Goal: Task Accomplishment & Management: Use online tool/utility

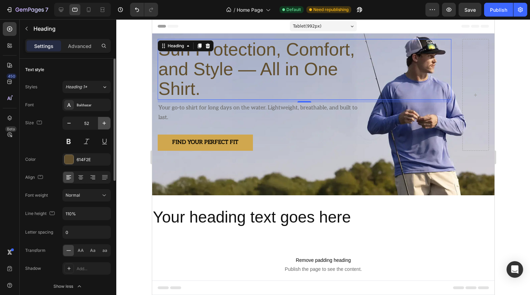
click at [107, 128] on button "button" at bounding box center [104, 123] width 12 height 12
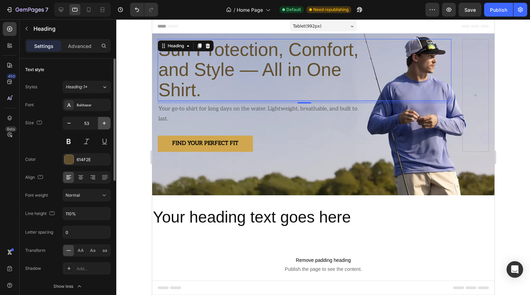
type input "54"
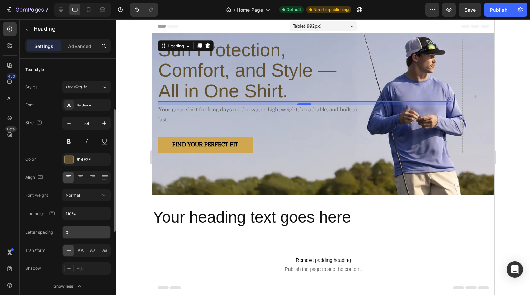
scroll to position [69, 0]
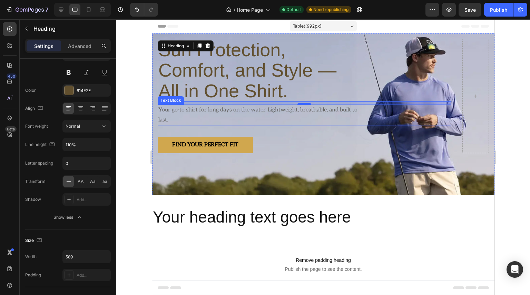
click at [215, 105] on p "Your go-to shirt for long days on the water. Lightweight, breathable, and built…" at bounding box center [259, 115] width 202 height 20
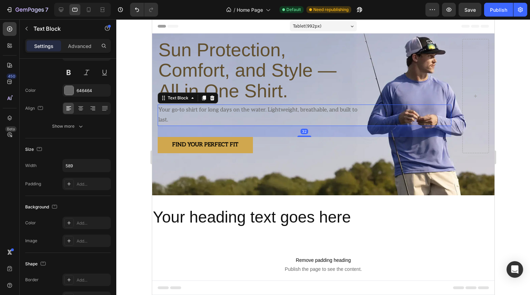
scroll to position [0, 0]
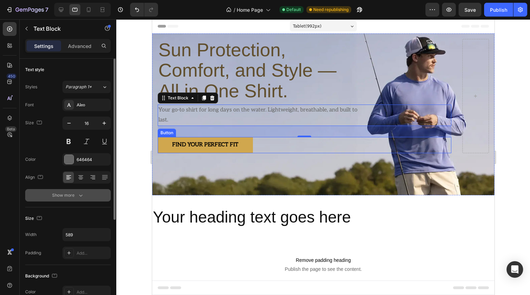
click at [83, 199] on button "Show more" at bounding box center [68, 195] width 86 height 12
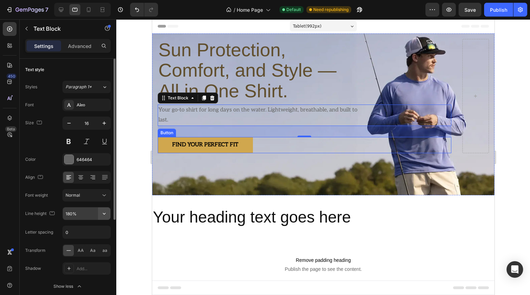
click at [102, 214] on icon "button" at bounding box center [104, 213] width 7 height 7
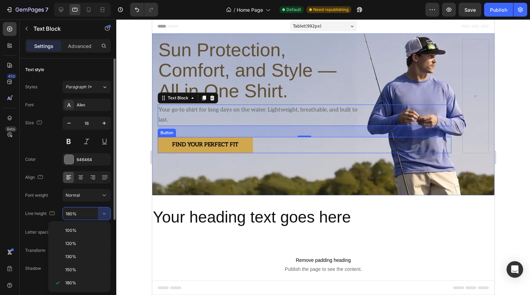
click at [72, 253] on span "130%" at bounding box center [70, 256] width 11 height 6
type input "130%"
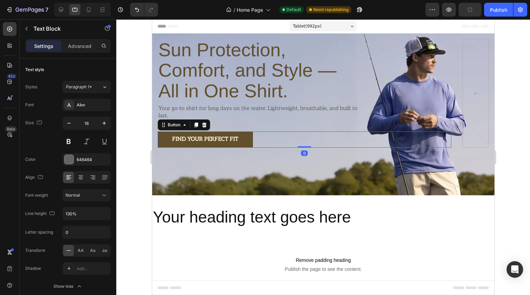
click at [249, 131] on link "Find Your Perfect Fit" at bounding box center [204, 139] width 95 height 16
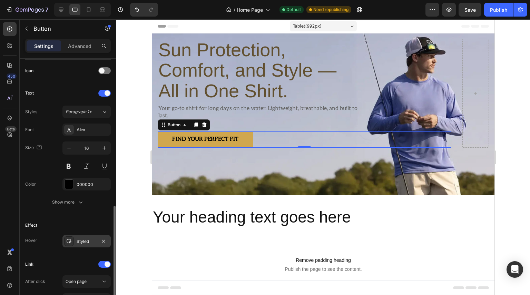
scroll to position [241, 0]
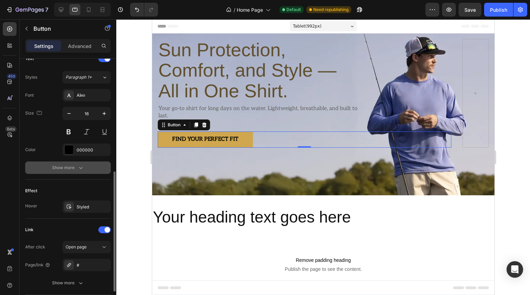
click at [83, 171] on button "Show more" at bounding box center [68, 167] width 86 height 12
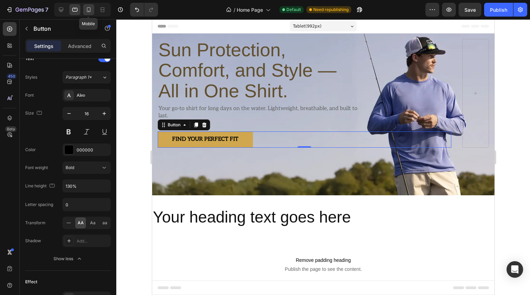
click at [87, 15] on div at bounding box center [88, 9] width 11 height 11
type input "14"
type input "180%"
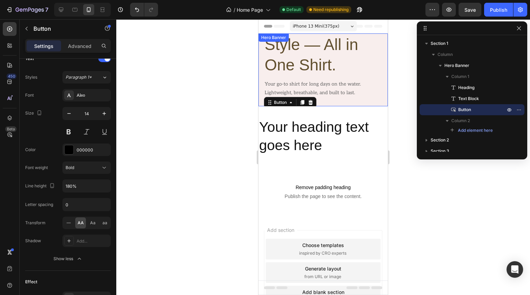
click at [366, 100] on div "Sun Protection, Comfort, and Style — All in One Shirt. Heading Your go-to shirt…" at bounding box center [323, 59] width 118 height 134
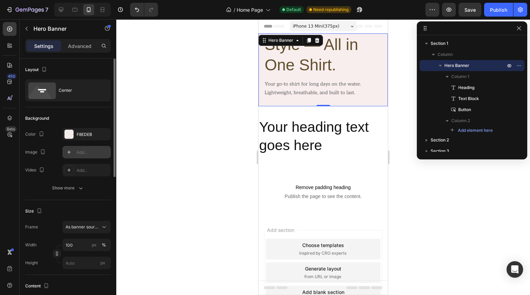
click at [71, 153] on icon at bounding box center [69, 152] width 6 height 6
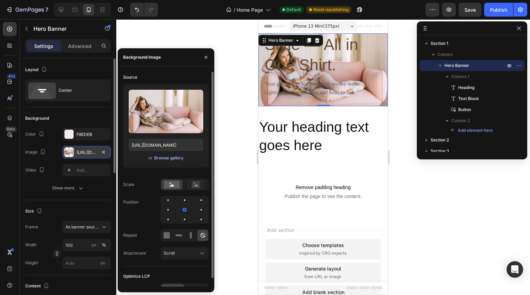
click at [159, 159] on div "Browse gallery" at bounding box center [168, 158] width 29 height 6
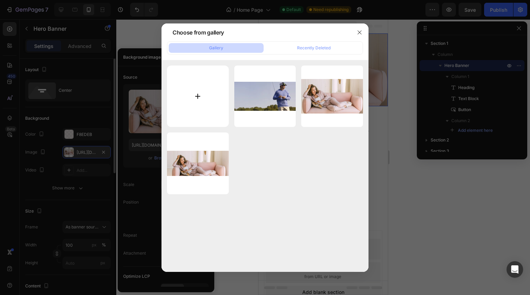
click at [197, 93] on input "file" at bounding box center [198, 97] width 62 height 62
type input "C:\fakepath\Hero.webp"
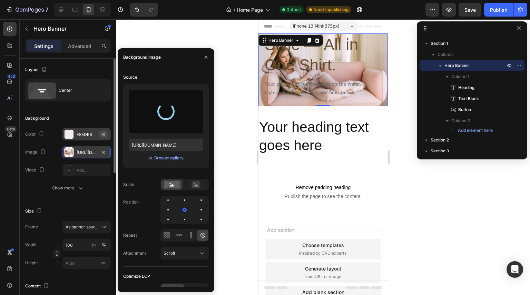
click at [106, 134] on icon "button" at bounding box center [104, 134] width 6 height 6
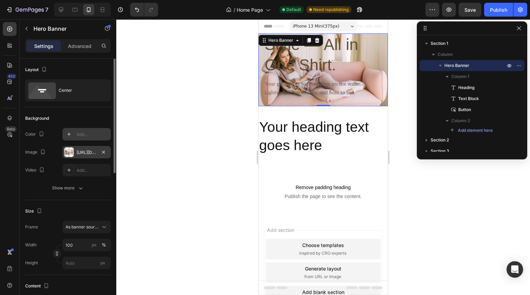
click at [97, 135] on div "Add..." at bounding box center [93, 134] width 32 height 6
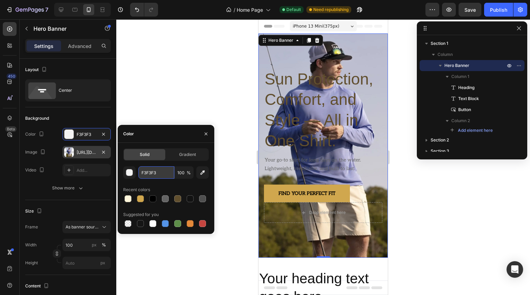
click at [164, 176] on input "F3F3F3" at bounding box center [156, 172] width 36 height 12
type input "FFFFFF"
click at [203, 133] on button "button" at bounding box center [205, 133] width 11 height 11
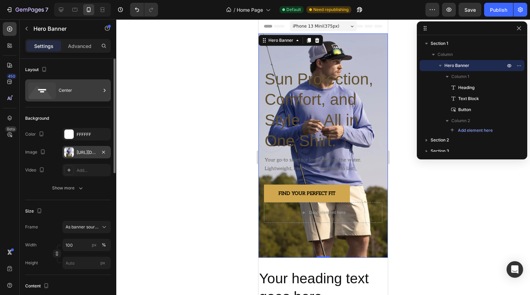
click at [107, 92] on icon at bounding box center [104, 90] width 7 height 7
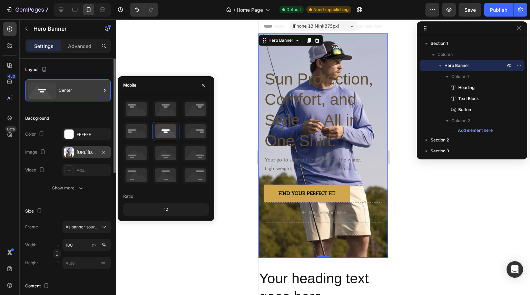
click at [107, 92] on icon at bounding box center [104, 90] width 7 height 7
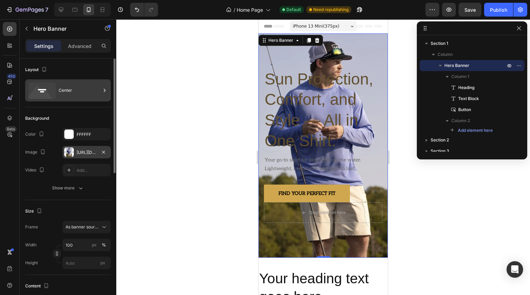
click at [107, 92] on icon at bounding box center [104, 90] width 7 height 7
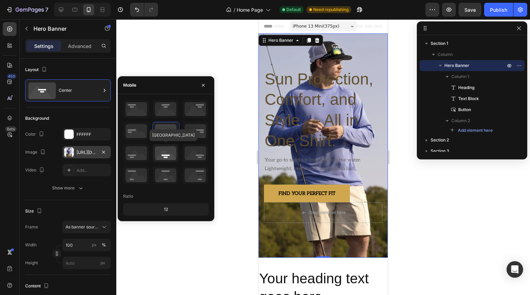
click at [174, 156] on icon at bounding box center [166, 153] width 26 height 18
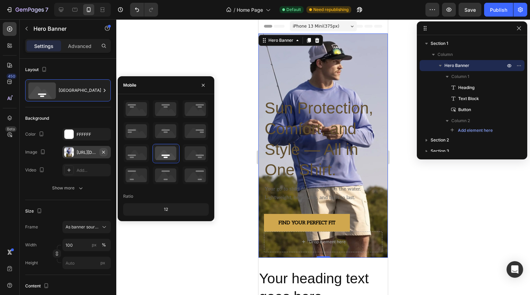
click at [100, 151] on button "button" at bounding box center [103, 152] width 8 height 8
type input "Auto"
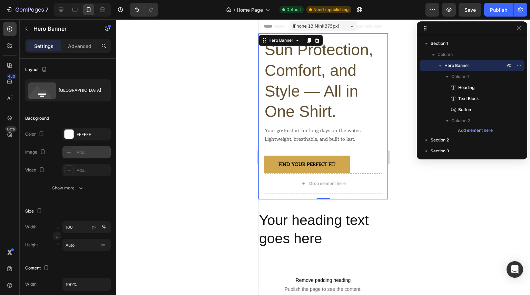
click at [90, 153] on div "Add..." at bounding box center [93, 152] width 32 height 6
type input "[URL][DOMAIN_NAME]"
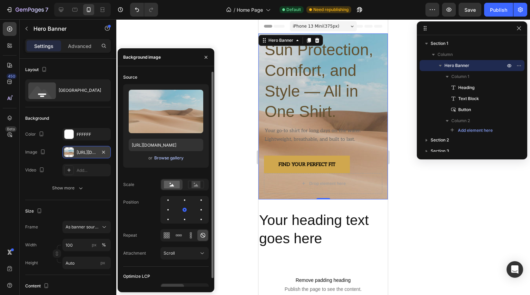
click at [162, 159] on div "Browse gallery" at bounding box center [168, 158] width 29 height 6
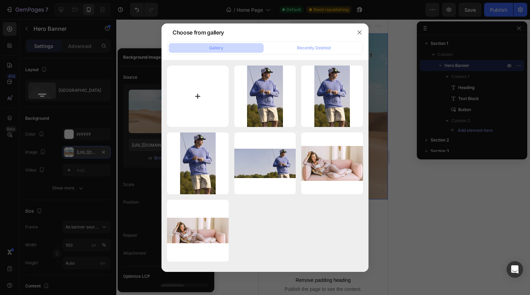
click at [198, 95] on input "file" at bounding box center [198, 97] width 62 height 62
type input "C:\fakepath\Hero (1).webp"
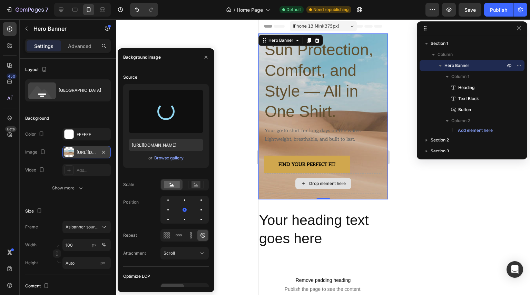
type input "[URL][DOMAIN_NAME]"
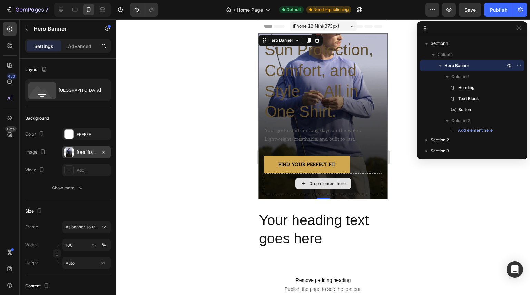
click at [361, 178] on div "Drop element here" at bounding box center [323, 183] width 118 height 21
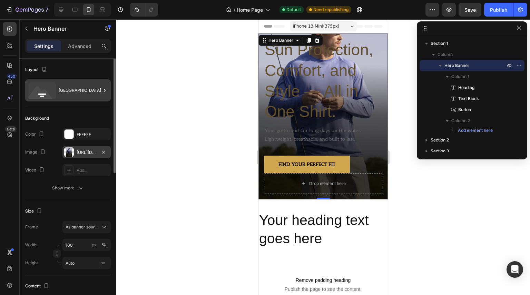
click at [107, 90] on icon at bounding box center [104, 90] width 7 height 7
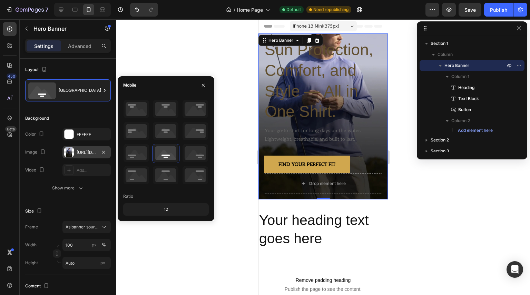
click at [168, 210] on div "12" at bounding box center [165, 209] width 83 height 10
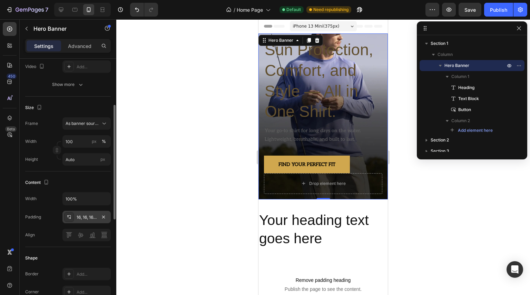
click at [109, 215] on div "16, 16, 16, 16" at bounding box center [86, 217] width 48 height 12
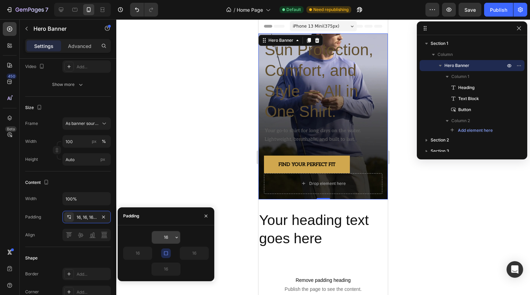
click at [171, 236] on input "16" at bounding box center [166, 237] width 28 height 12
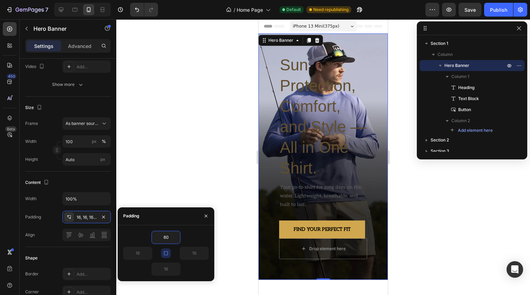
type input "60"
click at [166, 255] on icon "button" at bounding box center [166, 253] width 6 height 6
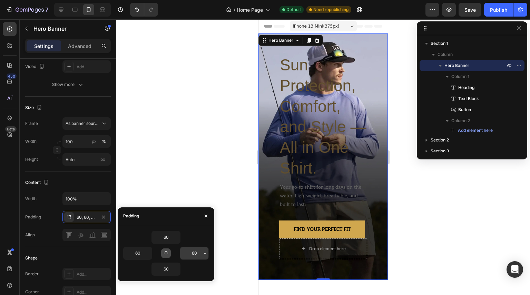
click at [197, 251] on input "60" at bounding box center [194, 253] width 28 height 12
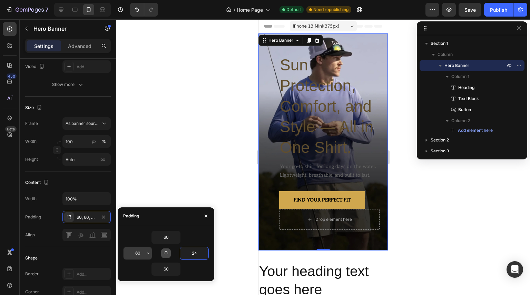
type input "24"
click at [141, 253] on input "60" at bounding box center [137, 253] width 28 height 12
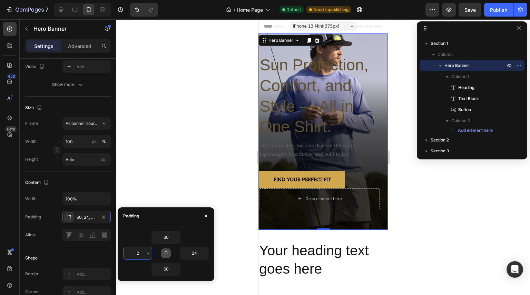
type input "24"
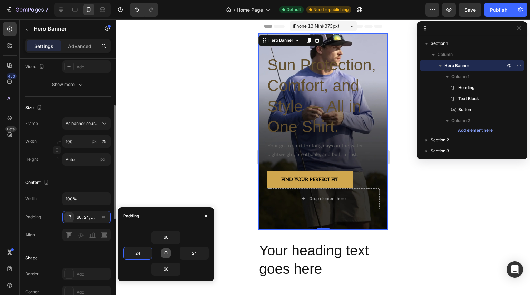
click at [57, 236] on div "Align" at bounding box center [68, 235] width 86 height 12
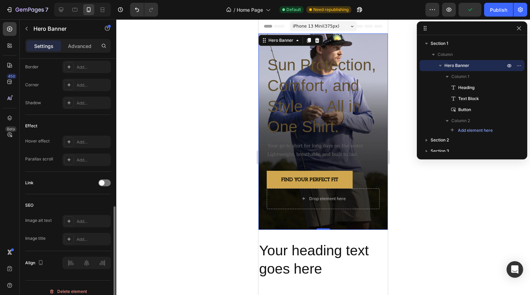
scroll to position [316, 0]
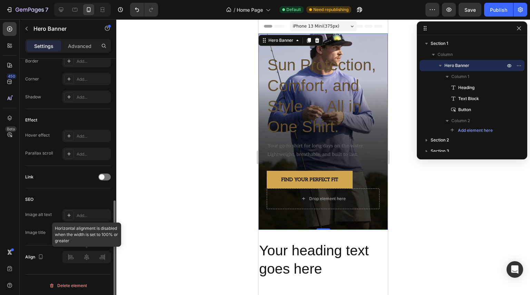
click at [86, 259] on div at bounding box center [86, 257] width 48 height 12
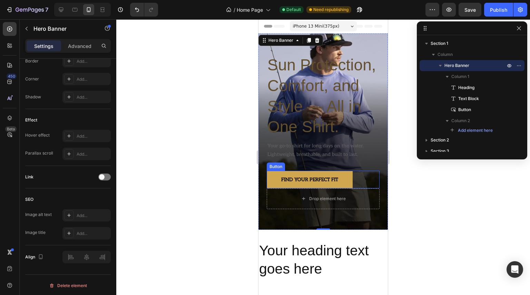
click at [368, 178] on div "Find Your Perfect Fit Button" at bounding box center [323, 180] width 113 height 18
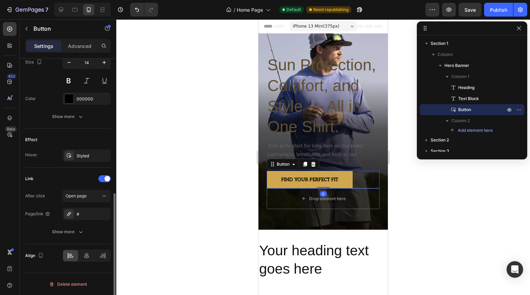
scroll to position [0, 0]
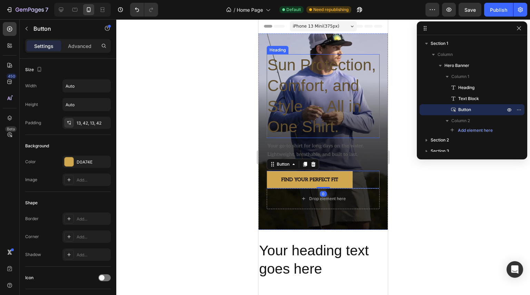
click at [326, 93] on p "Sun Protection, Comfort, and Style — All in One Shirt." at bounding box center [322, 96] width 111 height 82
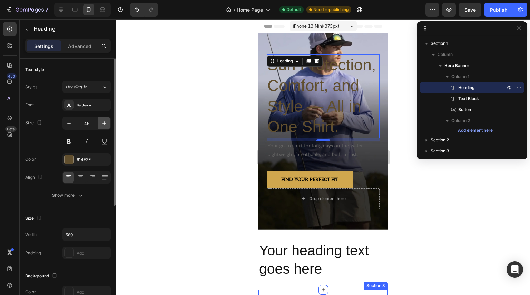
click at [105, 124] on icon "button" at bounding box center [104, 123] width 7 height 7
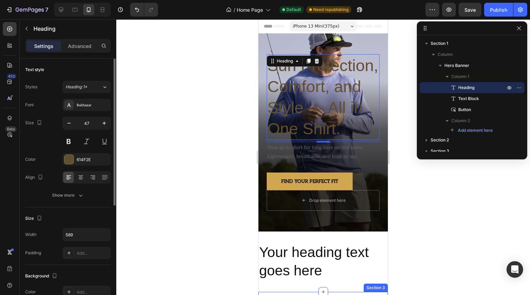
click at [97, 122] on div "47" at bounding box center [87, 123] width 48 height 12
click at [96, 122] on input "47" at bounding box center [86, 123] width 23 height 12
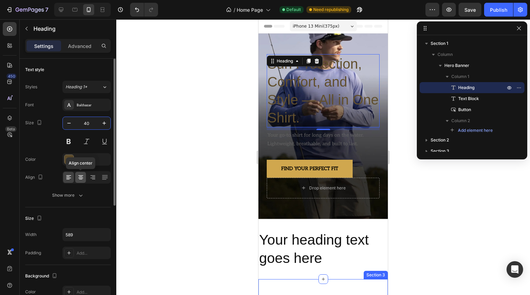
type input "40"
click at [82, 179] on icon at bounding box center [80, 179] width 3 height 1
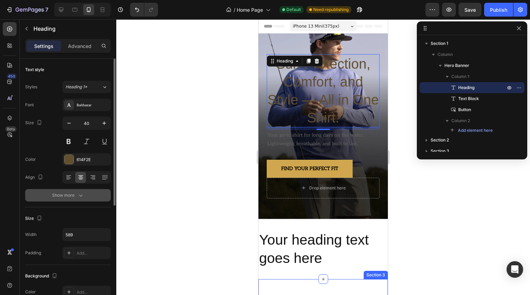
click at [78, 196] on icon "button" at bounding box center [80, 195] width 7 height 7
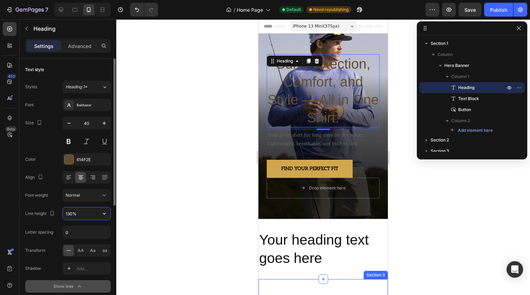
click at [90, 214] on input "130%" at bounding box center [87, 213] width 48 height 12
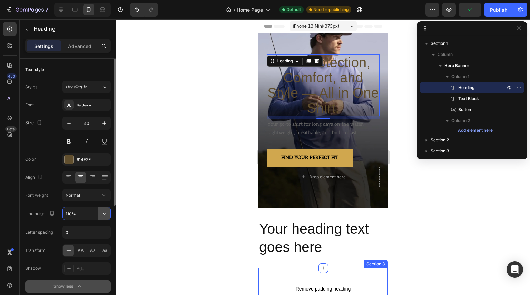
type input "110%"
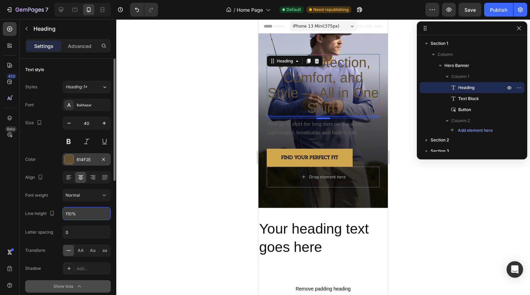
click at [93, 160] on div "614F2E" at bounding box center [87, 160] width 20 height 6
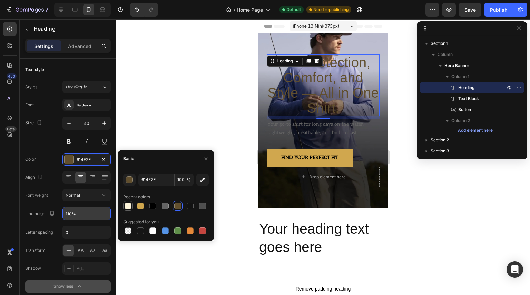
click at [128, 208] on div at bounding box center [127, 205] width 7 height 7
type input "FFF6DB"
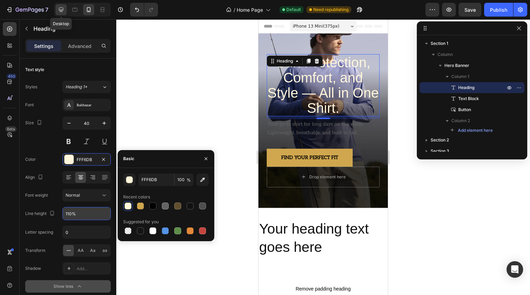
click at [59, 9] on icon at bounding box center [61, 9] width 7 height 7
type input "54"
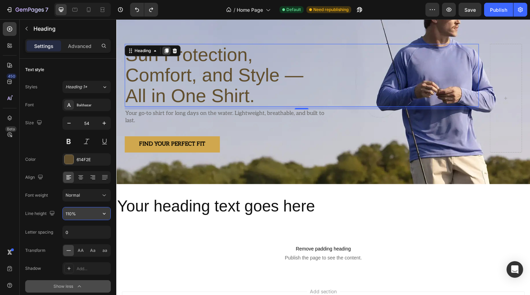
click at [165, 52] on icon at bounding box center [166, 50] width 4 height 5
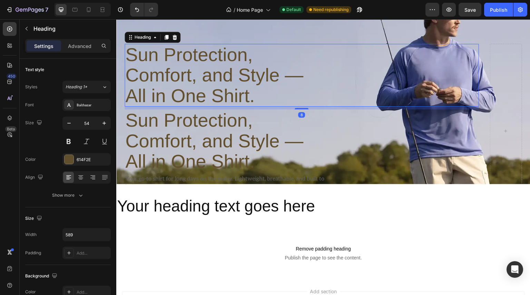
click at [176, 63] on p "Sun Protection, Comfort, and Style — All in One Shirt." at bounding box center [226, 74] width 202 height 61
click at [79, 45] on p "Advanced" at bounding box center [79, 45] width 23 height 7
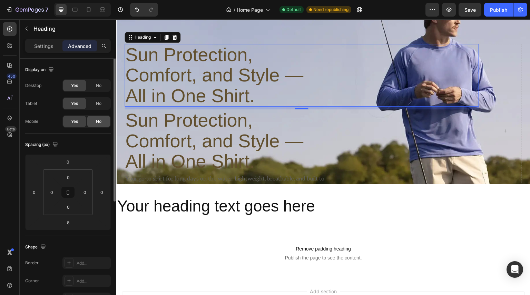
click at [99, 124] on div "No" at bounding box center [98, 121] width 23 height 11
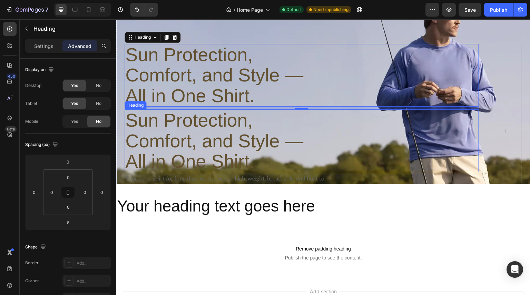
click at [184, 112] on h2 "Sun Protection, Comfort, and Style — All in One Shirt." at bounding box center [225, 140] width 203 height 63
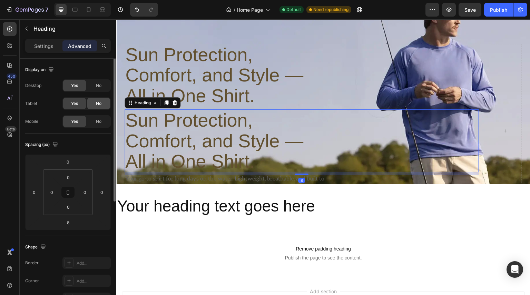
drag, startPoint x: 105, startPoint y: 107, endPoint x: 103, endPoint y: 101, distance: 5.6
click at [104, 106] on div "No" at bounding box center [98, 103] width 23 height 11
click at [100, 82] on span "No" at bounding box center [99, 85] width 6 height 6
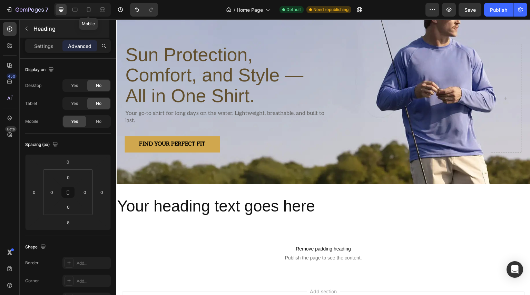
click at [90, 11] on icon at bounding box center [89, 9] width 4 height 5
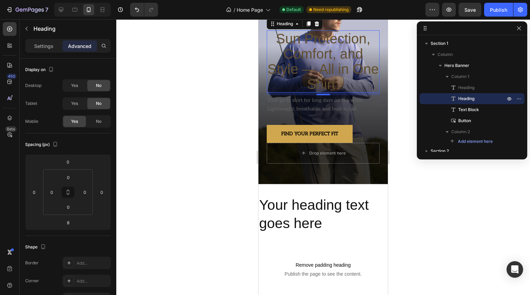
scroll to position [10, 0]
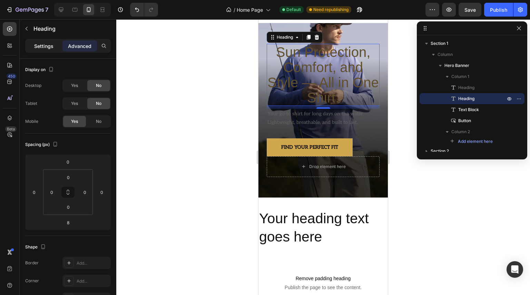
click at [45, 43] on p "Settings" at bounding box center [43, 45] width 19 height 7
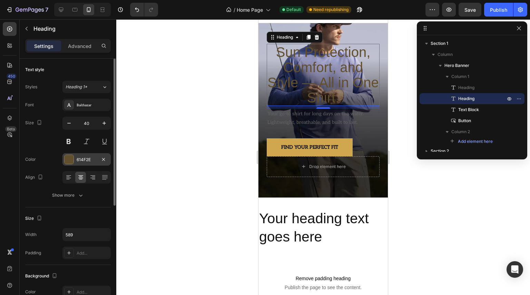
click at [86, 159] on div "614F2E" at bounding box center [87, 160] width 20 height 6
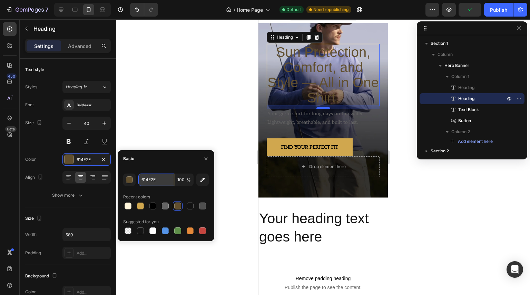
click at [160, 180] on input "614F2E" at bounding box center [156, 179] width 36 height 12
paste input "FFF6DB"
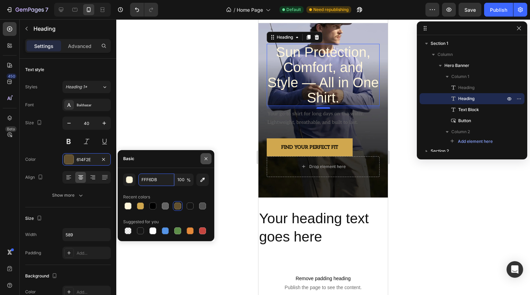
type input "FFF6DB"
click at [203, 159] on icon "button" at bounding box center [206, 159] width 6 height 6
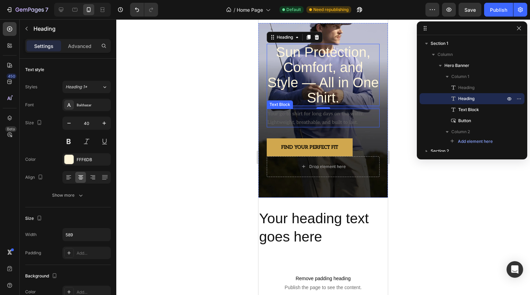
click at [306, 109] on p "Your go-to shirt for long days on the water. Lightweight, breathable, and built…" at bounding box center [322, 117] width 111 height 17
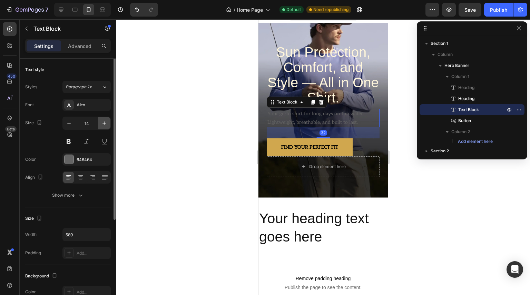
click at [108, 121] on button "button" at bounding box center [104, 123] width 12 height 12
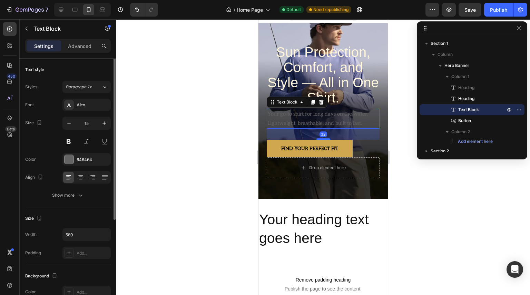
type input "16"
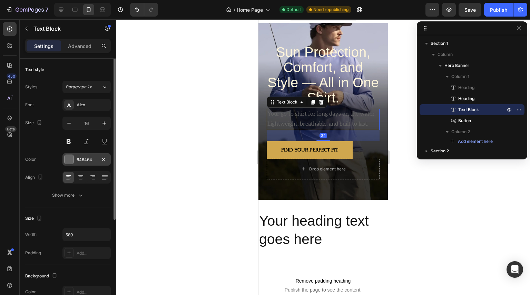
click at [94, 158] on div "646464" at bounding box center [87, 160] width 20 height 6
click at [59, 141] on div "Size 16" at bounding box center [68, 132] width 86 height 31
click at [80, 196] on icon "button" at bounding box center [80, 195] width 7 height 7
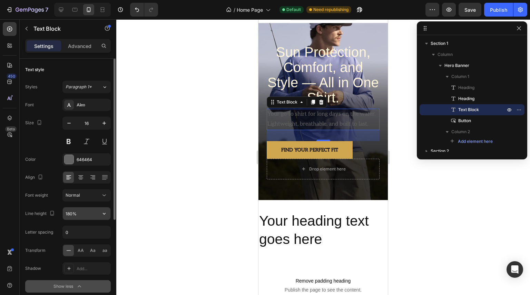
click at [83, 218] on input "180%" at bounding box center [87, 213] width 48 height 12
click at [103, 214] on icon "button" at bounding box center [104, 213] width 7 height 7
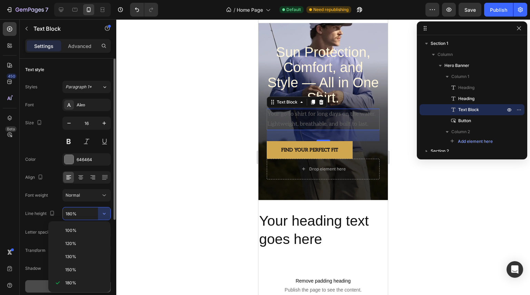
click at [76, 253] on span "130%" at bounding box center [70, 256] width 11 height 6
type input "130%"
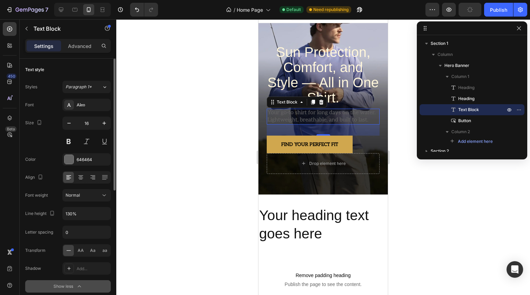
click at [80, 49] on p "Advanced" at bounding box center [79, 45] width 23 height 7
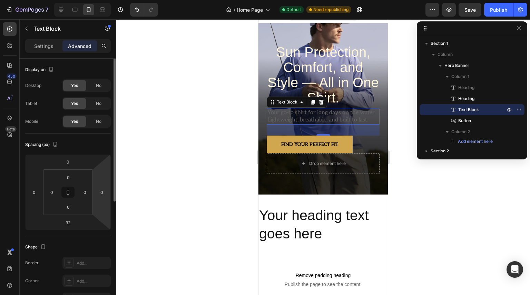
drag, startPoint x: 33, startPoint y: 43, endPoint x: 36, endPoint y: 62, distance: 19.2
click at [33, 45] on div "Settings" at bounding box center [44, 45] width 34 height 11
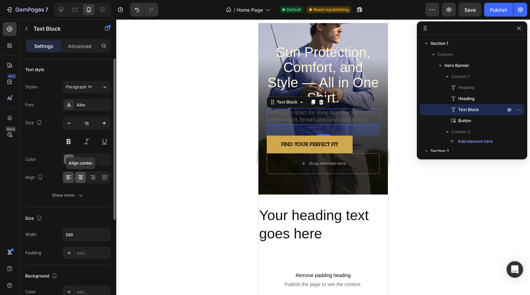
click at [85, 177] on div at bounding box center [80, 177] width 11 height 11
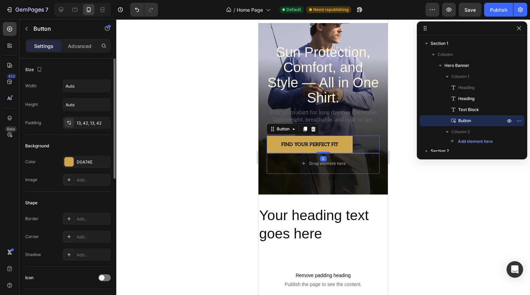
click at [360, 136] on div "Find Your Perfect Fit Button 0" at bounding box center [323, 145] width 113 height 18
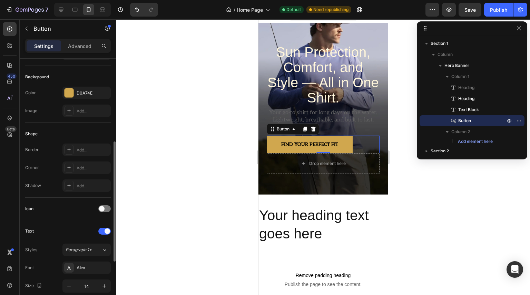
scroll to position [138, 0]
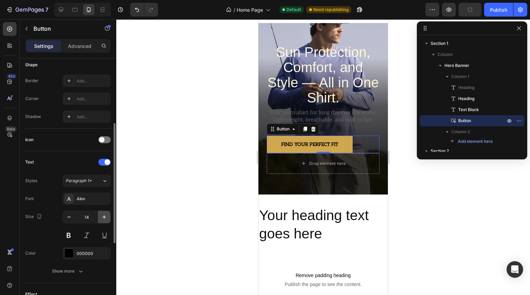
click at [104, 215] on icon "button" at bounding box center [103, 216] width 3 height 3
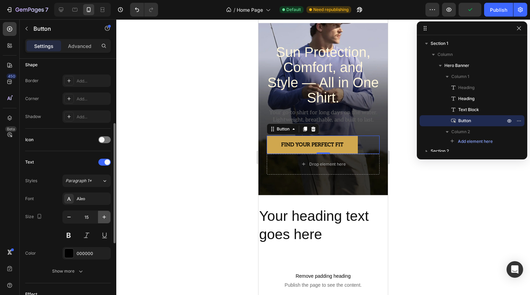
click at [104, 216] on icon "button" at bounding box center [103, 216] width 3 height 3
type input "16"
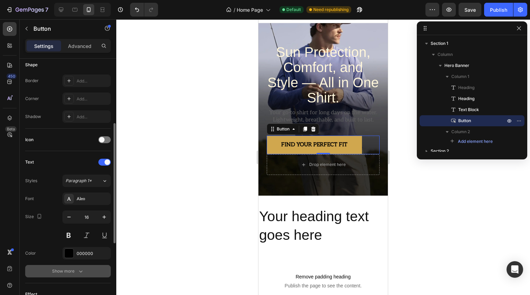
click at [78, 269] on icon "button" at bounding box center [80, 271] width 7 height 7
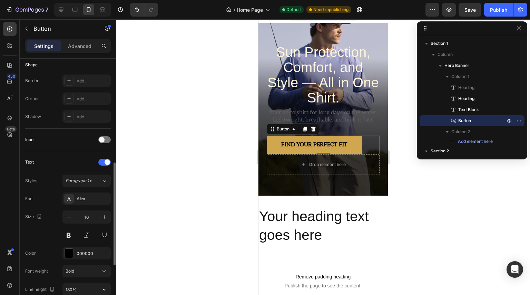
scroll to position [207, 0]
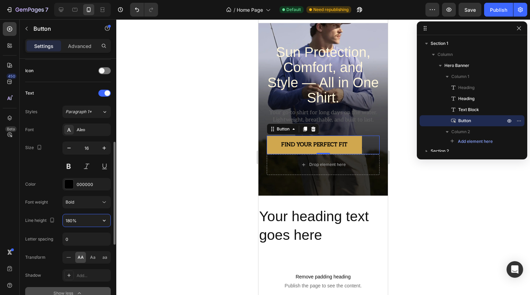
click at [89, 219] on input "180%" at bounding box center [87, 220] width 48 height 12
click at [106, 217] on icon "button" at bounding box center [104, 220] width 7 height 7
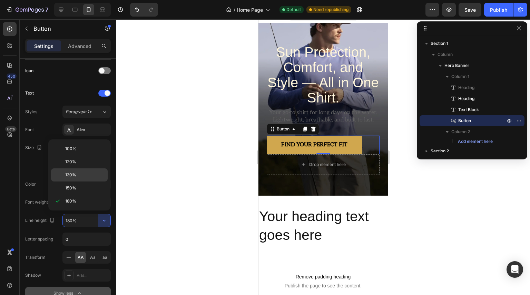
click at [73, 175] on span "130%" at bounding box center [70, 175] width 11 height 6
type input "130%"
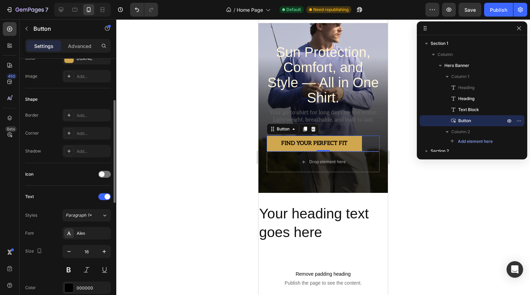
scroll to position [241, 0]
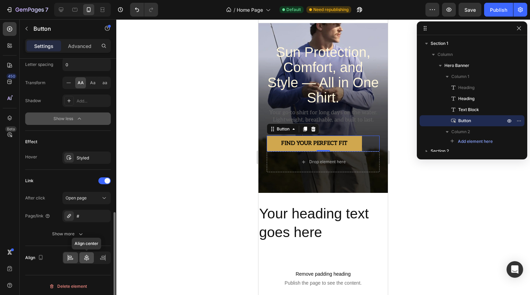
click at [90, 254] on icon at bounding box center [86, 257] width 7 height 7
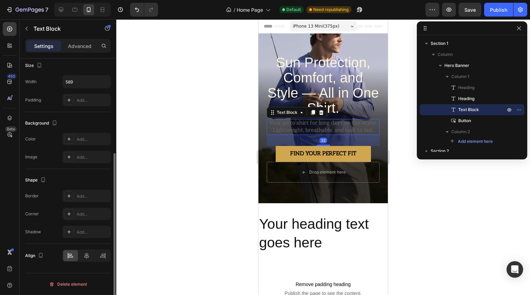
scroll to position [0, 0]
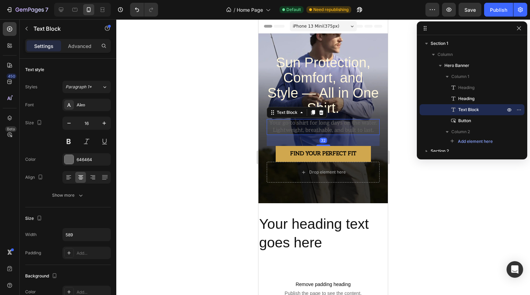
click at [334, 120] on p "Your go-to shirt for long days on the water. Lightweight, breathable, and built…" at bounding box center [322, 127] width 111 height 14
click at [313, 110] on icon at bounding box center [313, 112] width 4 height 5
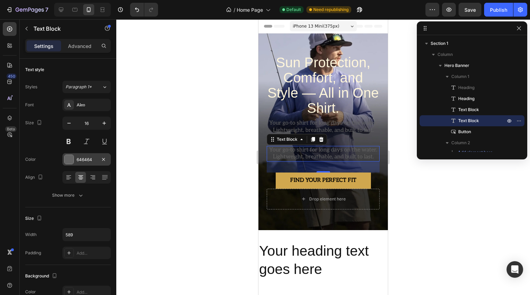
click at [93, 159] on div "646464" at bounding box center [87, 160] width 20 height 6
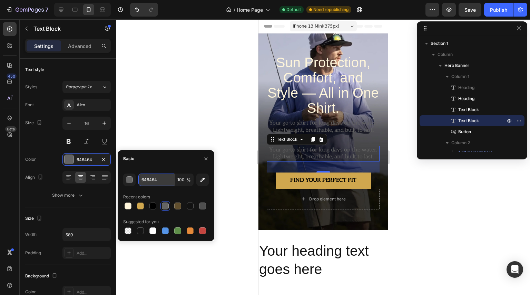
click at [162, 181] on input "646464" at bounding box center [156, 179] width 36 height 12
paste input "FFF6DB"
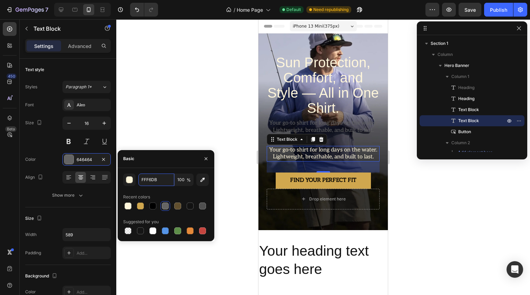
type input "FFF6DB"
click at [150, 162] on div "Basic" at bounding box center [166, 159] width 97 height 18
click at [208, 157] on icon "button" at bounding box center [206, 159] width 6 height 6
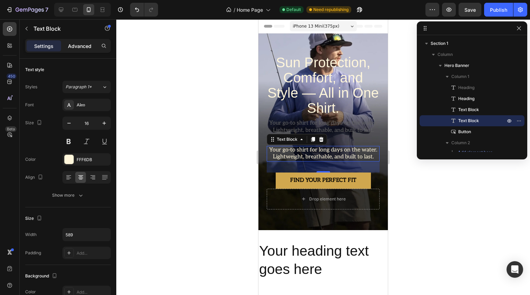
click at [84, 46] on p "Advanced" at bounding box center [79, 45] width 23 height 7
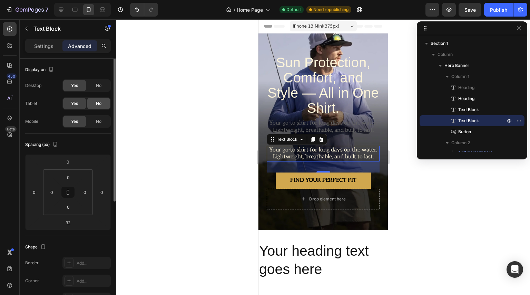
drag, startPoint x: 99, startPoint y: 106, endPoint x: 99, endPoint y: 102, distance: 3.5
click at [99, 105] on span "No" at bounding box center [99, 103] width 6 height 6
click at [101, 82] on span "No" at bounding box center [99, 85] width 6 height 6
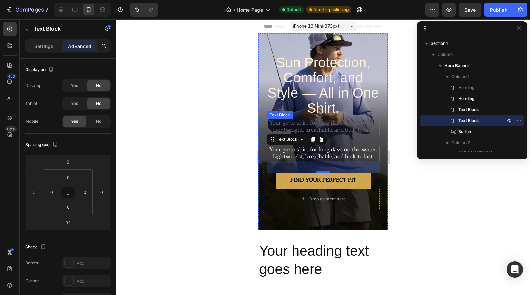
click at [332, 120] on p "Your go-to shirt for long days on the water. Lightweight, breathable, and built…" at bounding box center [322, 127] width 111 height 14
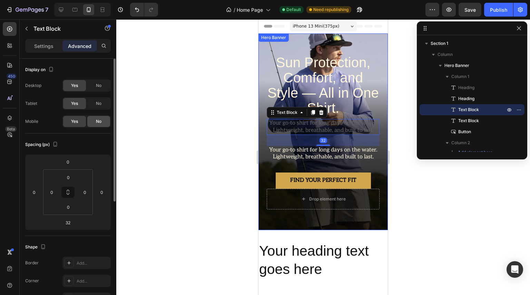
click at [101, 120] on div "No" at bounding box center [98, 121] width 23 height 11
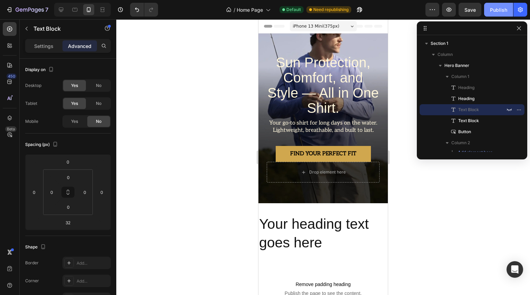
click at [498, 11] on div "Publish" at bounding box center [498, 9] width 17 height 7
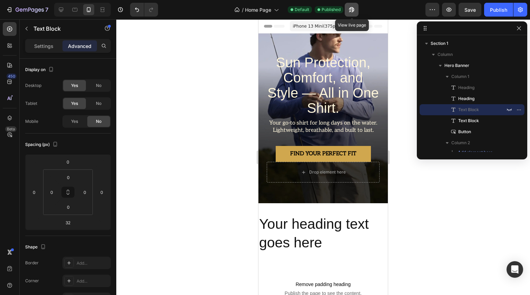
click at [352, 9] on icon "button" at bounding box center [351, 9] width 7 height 7
drag, startPoint x: 60, startPoint y: 8, endPoint x: 53, endPoint y: 18, distance: 11.6
click at [60, 9] on icon at bounding box center [61, 9] width 7 height 7
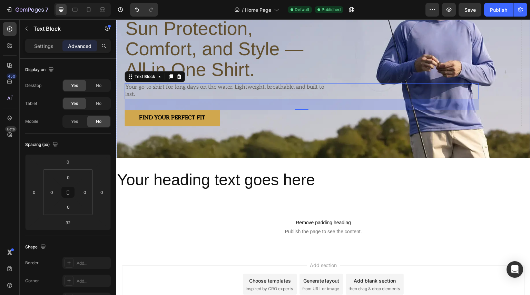
scroll to position [90, 0]
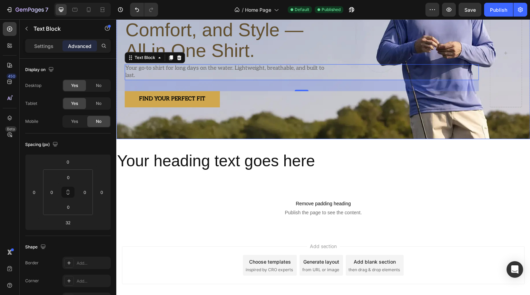
click at [138, 128] on div "Sun Protection, Comfort, and Style — All in One Shirt. Heading Sun Protection, …" at bounding box center [323, 52] width 414 height 219
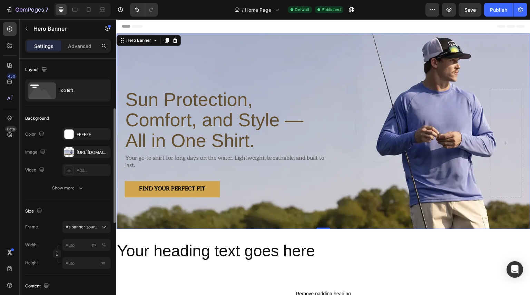
scroll to position [69, 0]
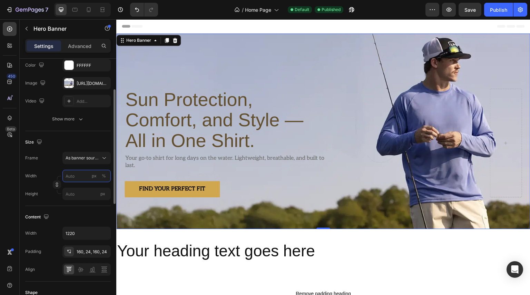
click at [84, 177] on input "px %" at bounding box center [86, 176] width 48 height 12
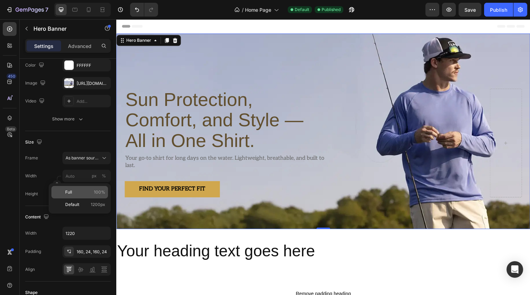
click at [85, 193] on p "Full 100%" at bounding box center [85, 192] width 40 height 6
type input "100"
click at [503, 11] on div "Publish" at bounding box center [498, 9] width 17 height 7
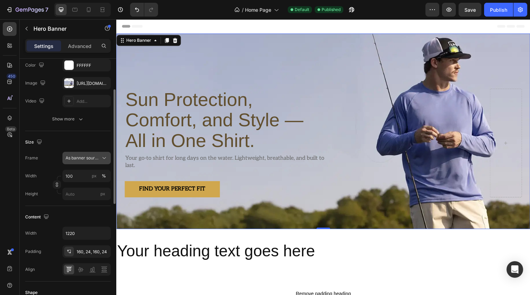
click at [105, 158] on icon at bounding box center [104, 157] width 7 height 7
click at [90, 180] on div "As banner source" at bounding box center [80, 174] width 55 height 12
click at [86, 11] on icon at bounding box center [88, 9] width 7 height 7
type input "Auto"
type input "100%"
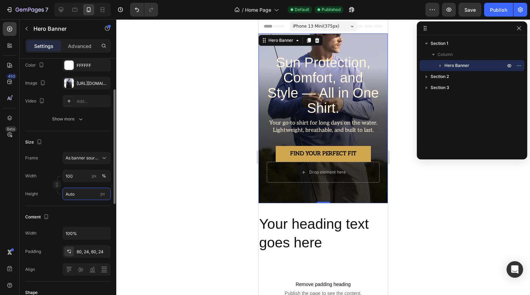
click at [75, 194] on input "Auto" at bounding box center [86, 194] width 48 height 12
click at [50, 164] on div "Frame Custom Width 100 px % Height px" at bounding box center [68, 176] width 86 height 48
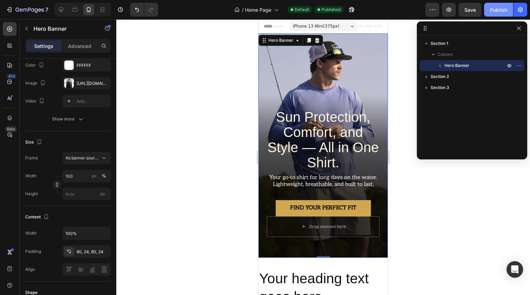
click at [503, 12] on div "Publish" at bounding box center [498, 9] width 17 height 7
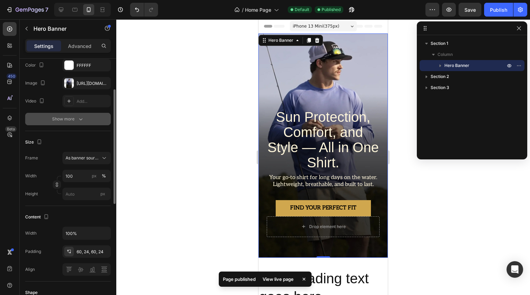
click at [80, 121] on icon "button" at bounding box center [80, 119] width 7 height 7
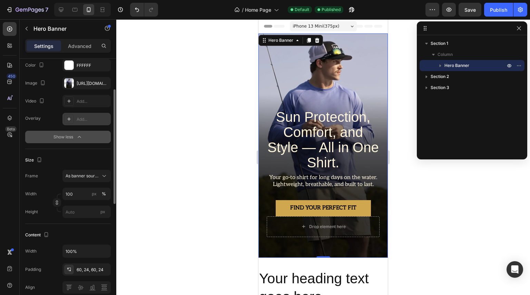
click at [71, 120] on icon at bounding box center [69, 119] width 6 height 6
click at [54, 159] on div "Size" at bounding box center [68, 159] width 86 height 11
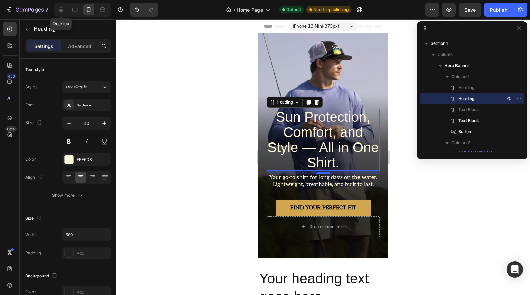
drag, startPoint x: 63, startPoint y: 12, endPoint x: 73, endPoint y: 38, distance: 28.2
click at [63, 12] on icon at bounding box center [61, 9] width 7 height 7
type input "54"
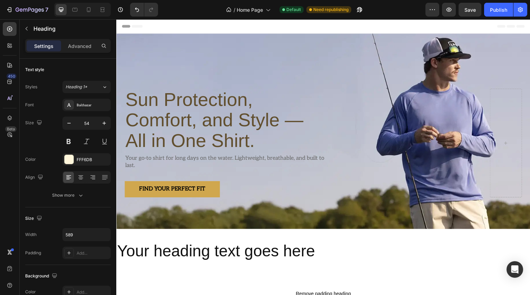
scroll to position [124, 0]
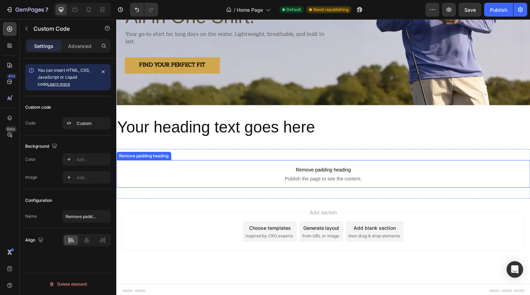
click at [309, 175] on span "Publish the page to see the content." at bounding box center [323, 178] width 414 height 7
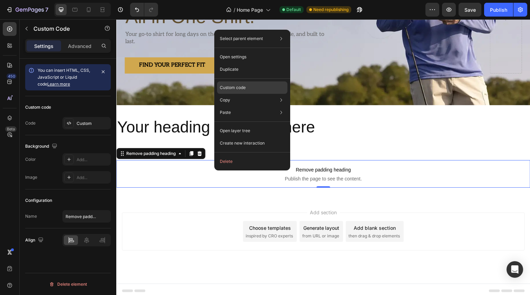
click at [239, 85] on p "Custom code" at bounding box center [233, 87] width 26 height 6
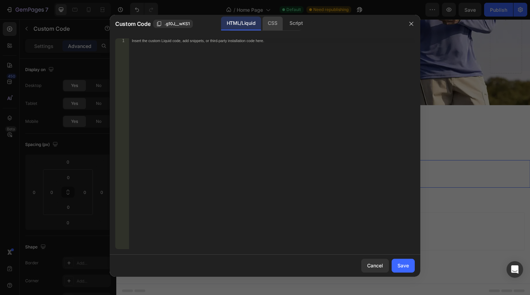
click at [284, 24] on div "CSS" at bounding box center [296, 24] width 24 height 14
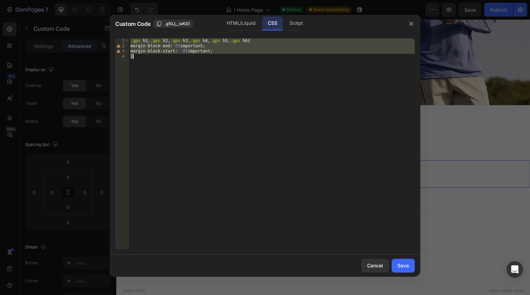
click at [254, 83] on div ".gps h1 , .gps h2 , .gps h3 , .gps h4 , .gps h5 , .gps h6 { margin-block-end : …" at bounding box center [272, 143] width 286 height 211
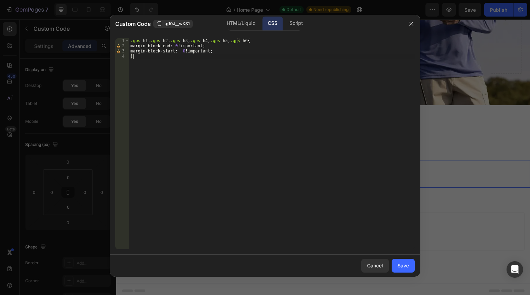
type textarea "margin-block-start: 0 !important; }"
click at [272, 108] on div "Insert the CSS code to style your content here." at bounding box center [272, 148] width 286 height 221
click at [401, 269] on button "Save" at bounding box center [402, 266] width 23 height 14
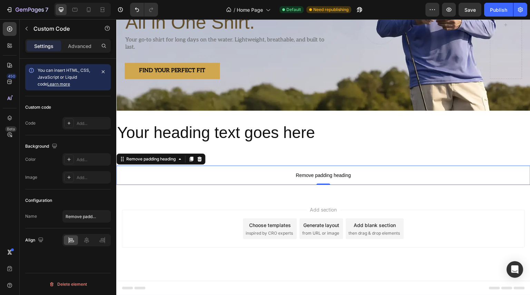
scroll to position [116, 0]
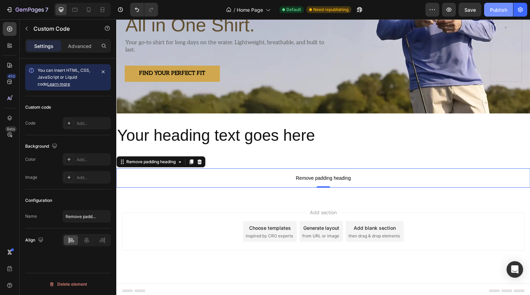
click at [494, 7] on div "Publish" at bounding box center [498, 9] width 17 height 7
